Goal: Task Accomplishment & Management: Manage account settings

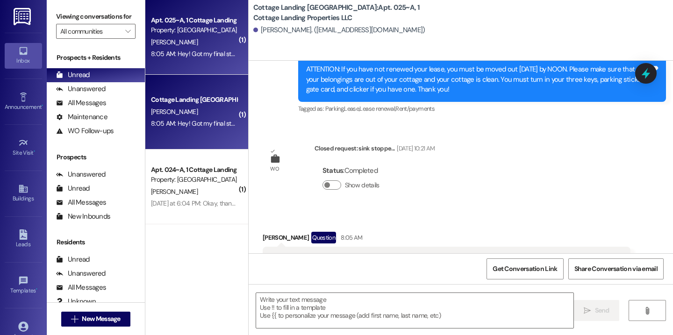
scroll to position [15947, 0]
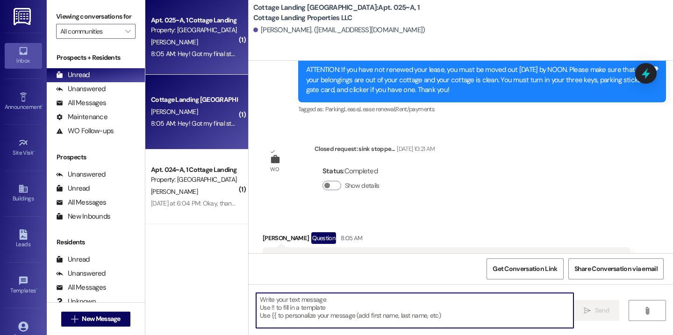
click at [292, 305] on textarea at bounding box center [414, 310] width 317 height 35
click at [21, 321] on icon at bounding box center [23, 326] width 10 height 10
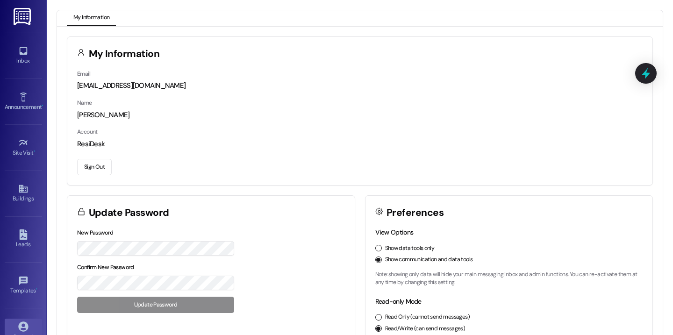
click at [95, 166] on button "Sign Out" at bounding box center [94, 167] width 35 height 16
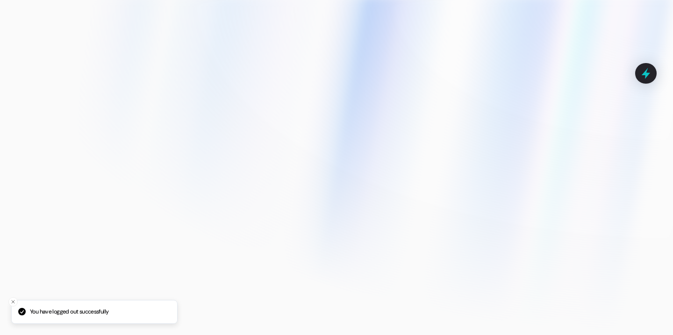
type input "[EMAIL_ADDRESS][DOMAIN_NAME]"
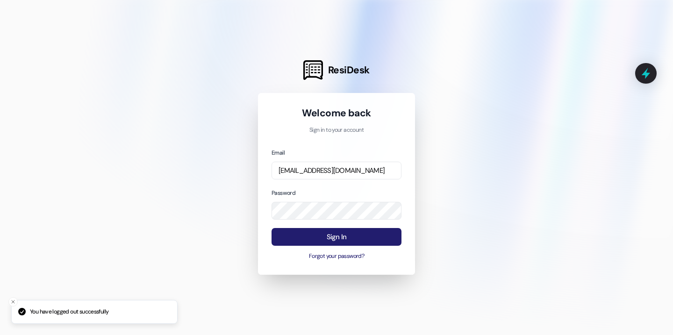
click at [304, 233] on button "Sign In" at bounding box center [336, 237] width 130 height 18
